Goal: Task Accomplishment & Management: Manage account settings

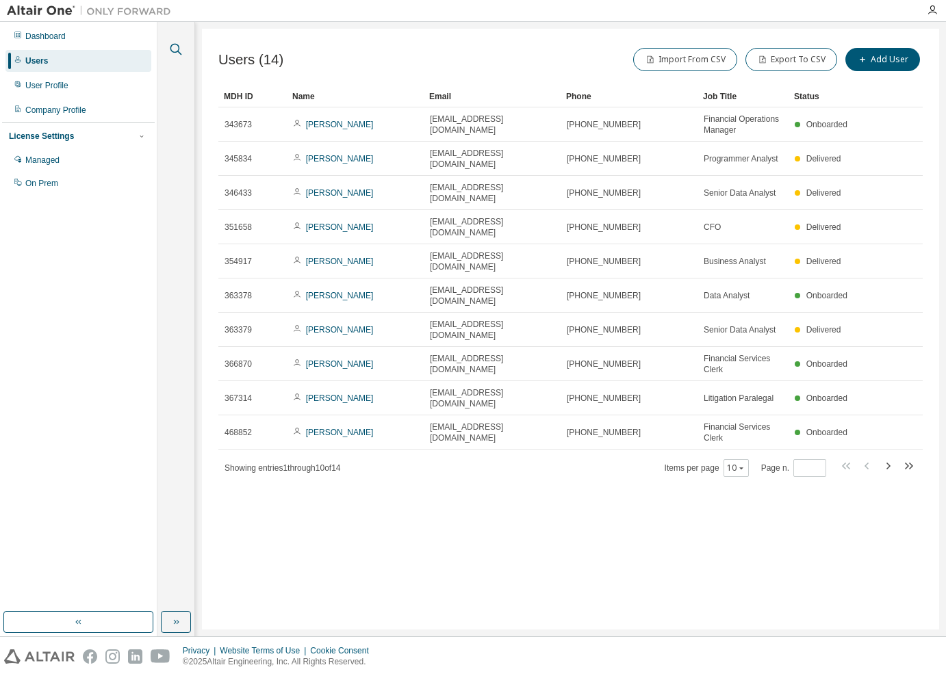
click at [180, 48] on icon "button" at bounding box center [176, 49] width 16 height 16
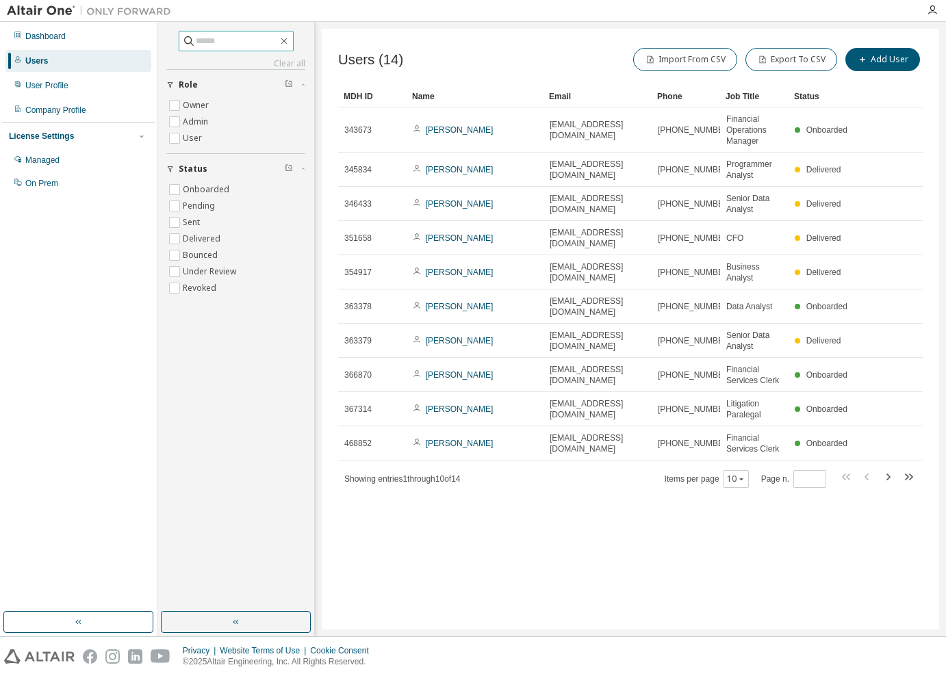
click at [233, 39] on input "text" at bounding box center [237, 41] width 82 height 14
type input "******"
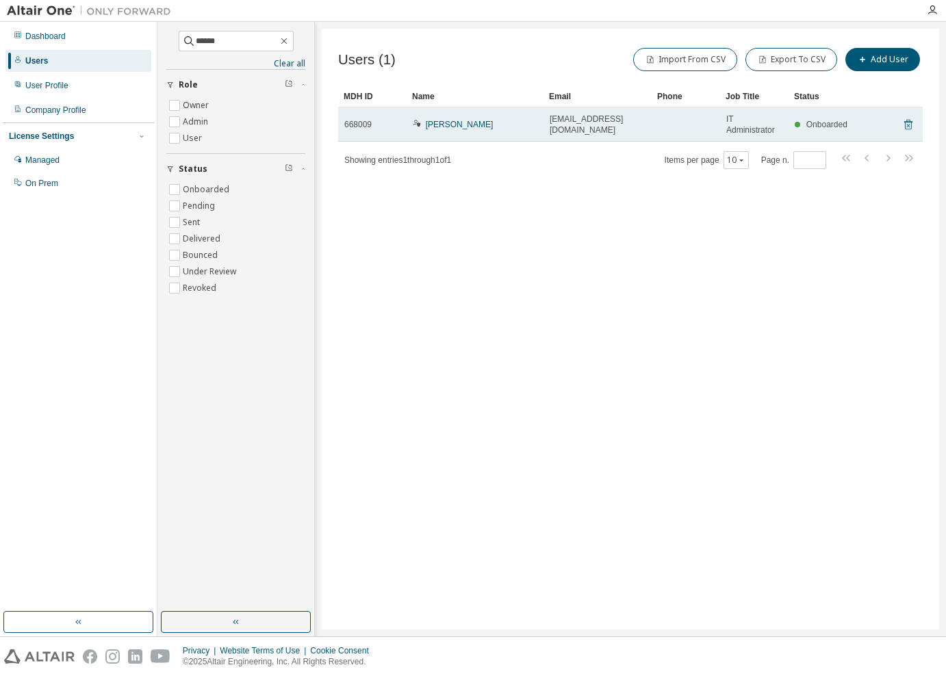
click at [910, 126] on icon at bounding box center [908, 124] width 12 height 16
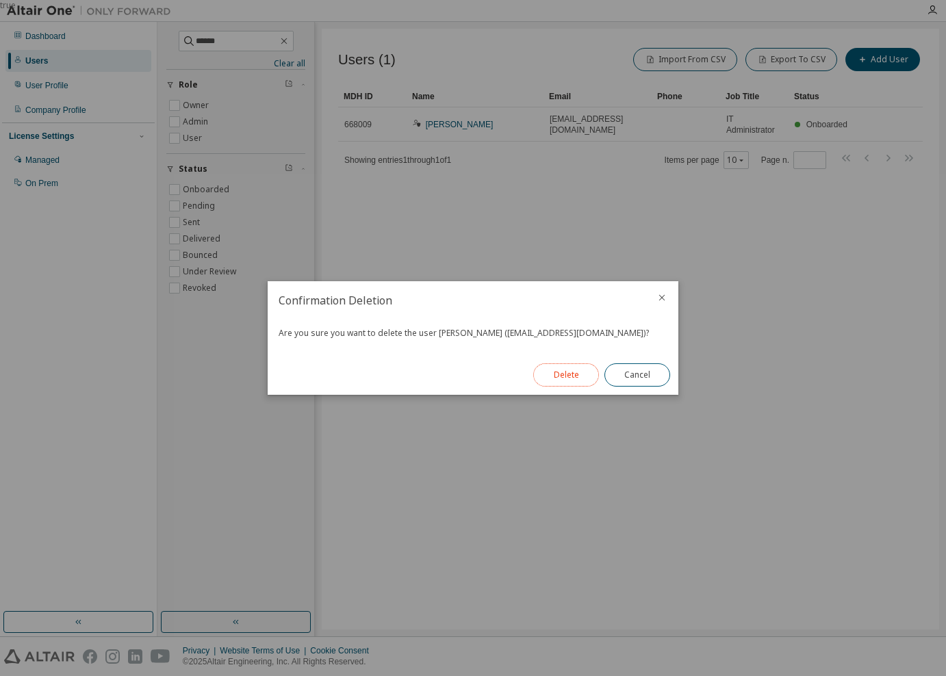
click at [573, 379] on button "Delete" at bounding box center [566, 374] width 66 height 23
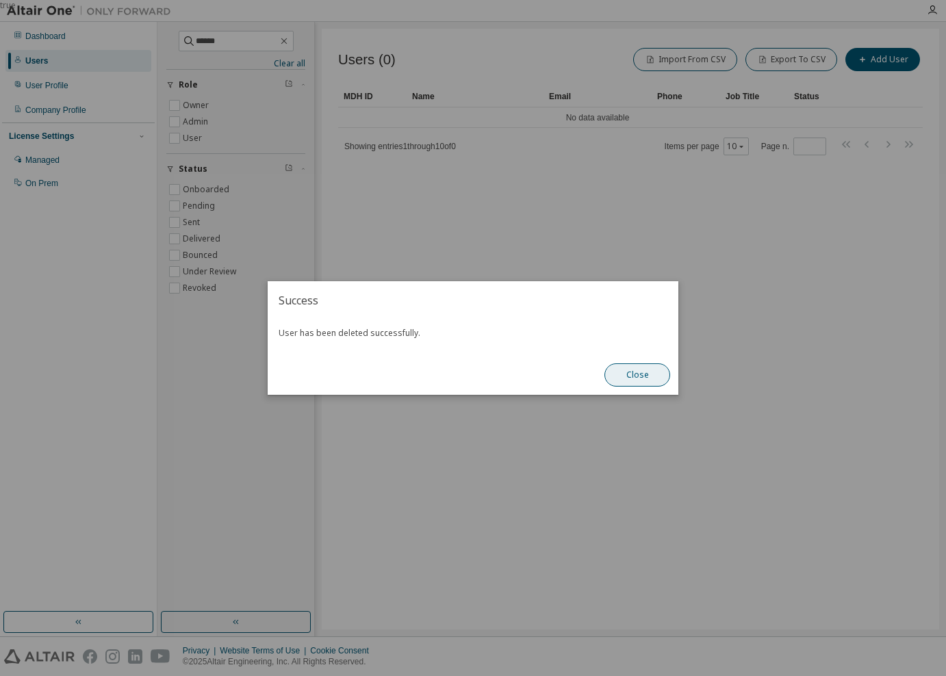
click at [648, 377] on button "Close" at bounding box center [637, 374] width 66 height 23
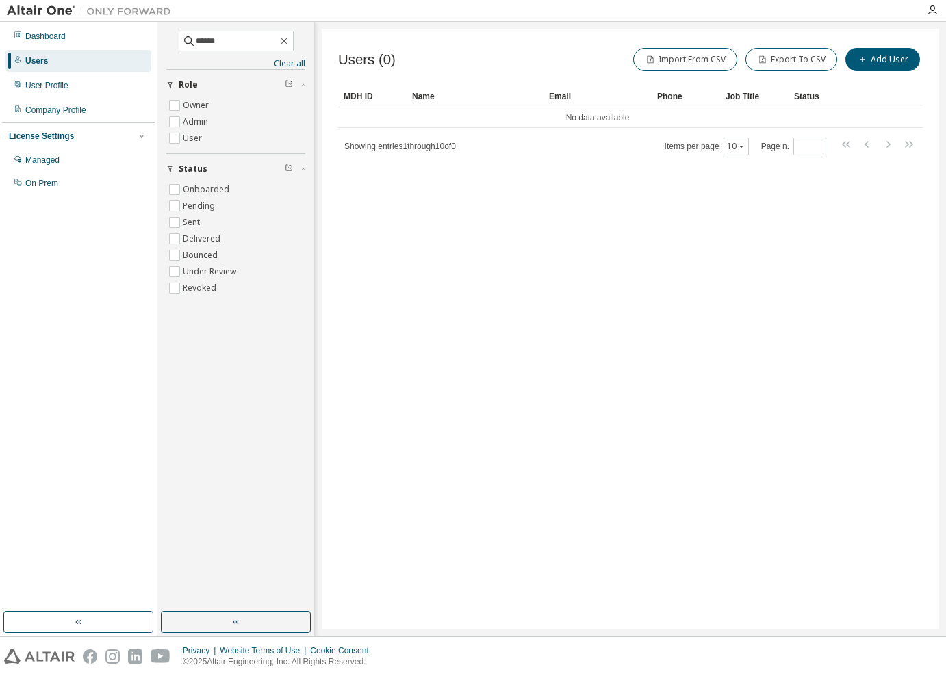
click at [730, 342] on div "Users (0) Import From CSV Export To CSV Add User Clear Load Save Save As Field …" at bounding box center [630, 329] width 617 height 601
click at [38, 61] on div "Users" at bounding box center [36, 60] width 23 height 11
